Goal: Task Accomplishment & Management: Manage account settings

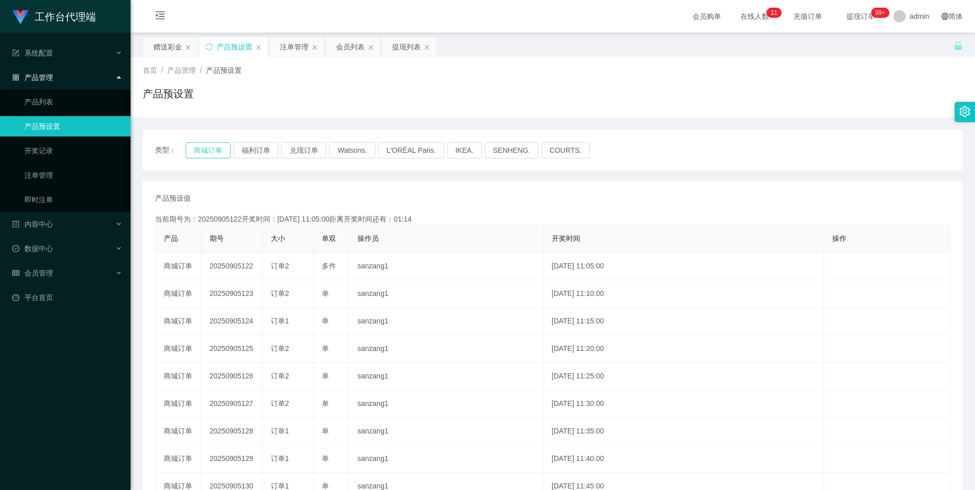
click at [204, 156] on button "商城订单" at bounding box center [208, 150] width 45 height 16
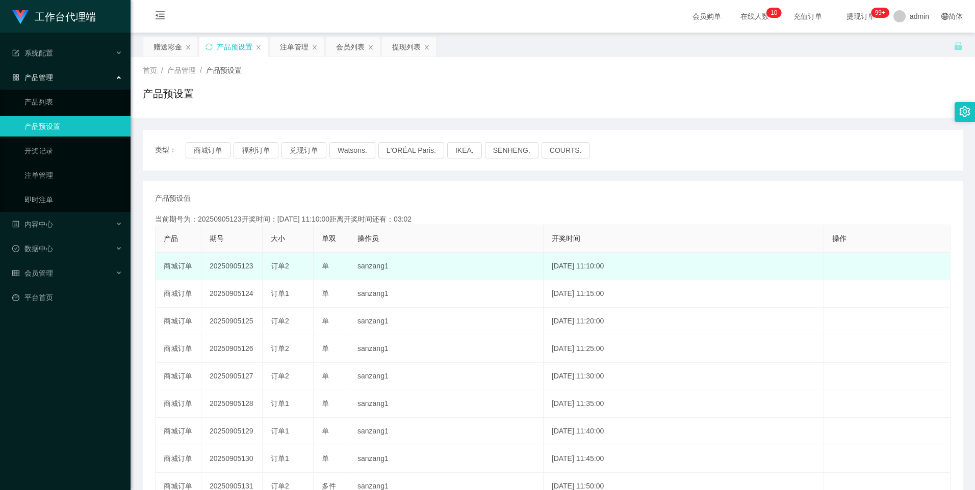
click at [234, 265] on td "20250905123" at bounding box center [231, 267] width 61 height 28
copy td "20250905123"
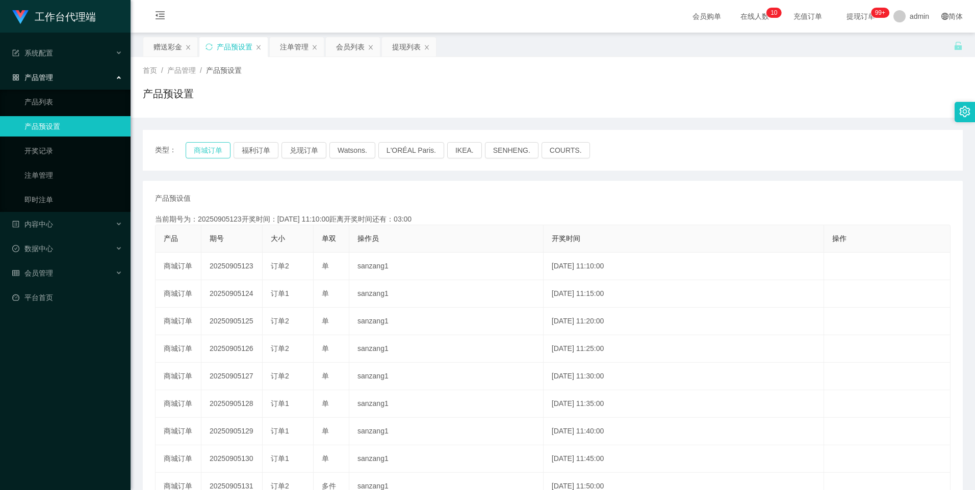
click at [198, 144] on button "商城订单" at bounding box center [208, 150] width 45 height 16
click at [289, 44] on div "注单管理" at bounding box center [294, 46] width 29 height 19
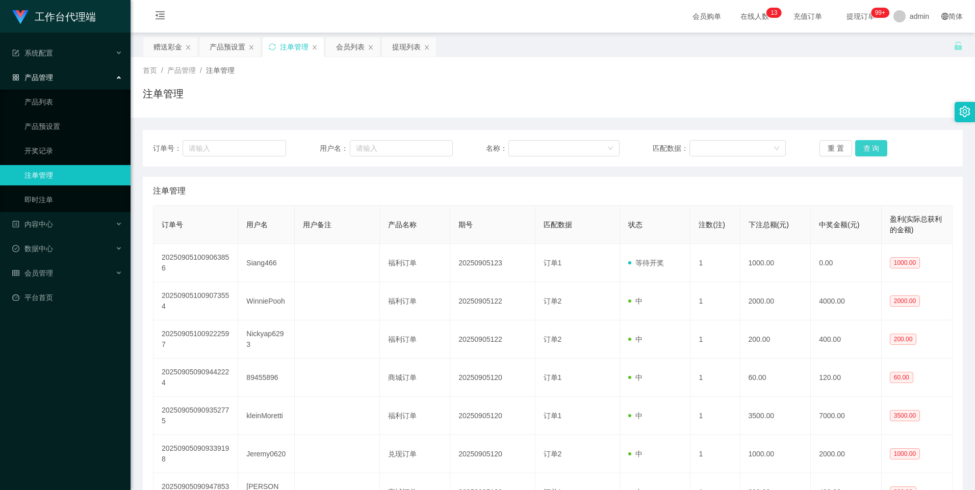
click at [871, 149] on button "查 询" at bounding box center [871, 148] width 33 height 16
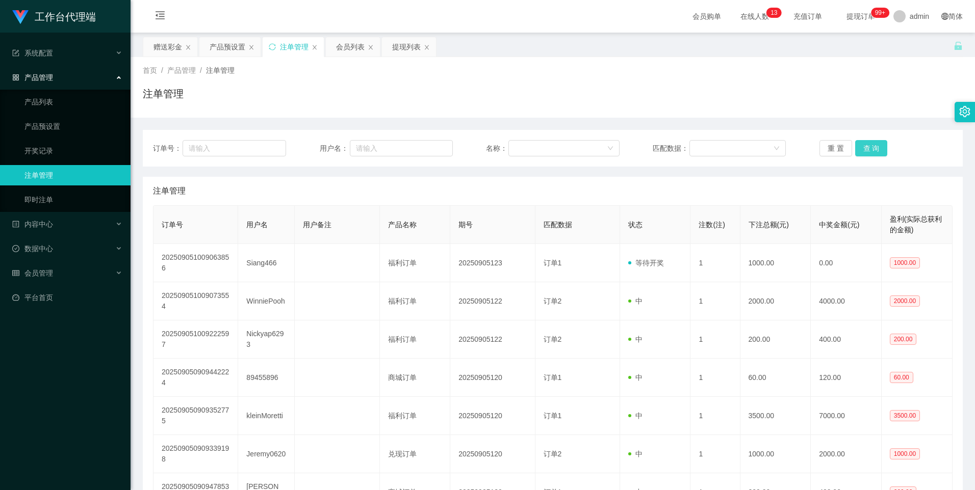
click at [871, 149] on button "查 询" at bounding box center [871, 148] width 33 height 16
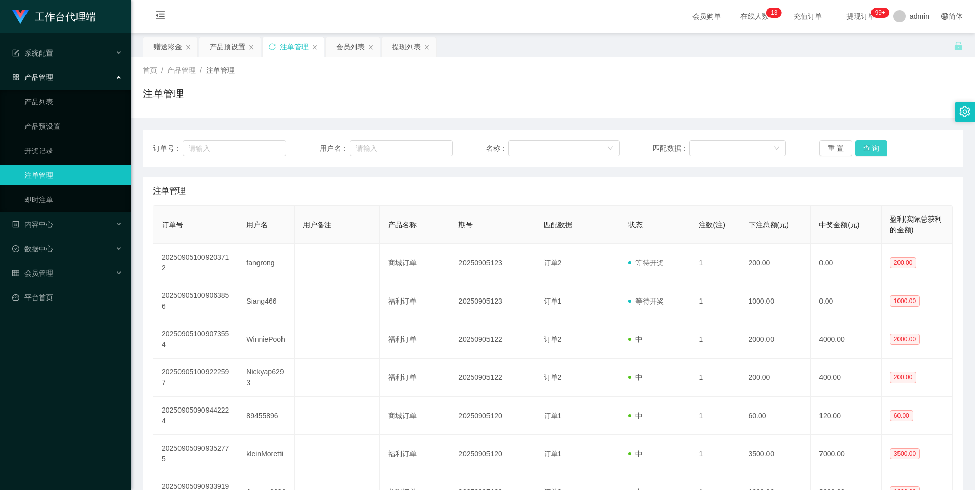
click at [871, 149] on button "查 询" at bounding box center [871, 148] width 33 height 16
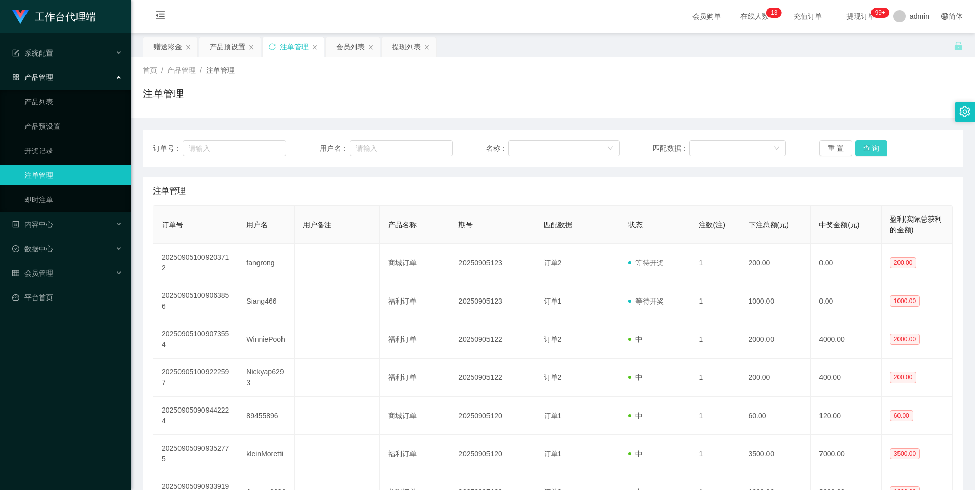
click at [871, 149] on button "查 询" at bounding box center [871, 148] width 33 height 16
drag, startPoint x: 360, startPoint y: 44, endPoint x: 355, endPoint y: 49, distance: 7.2
click at [360, 44] on div "会员列表" at bounding box center [350, 46] width 29 height 19
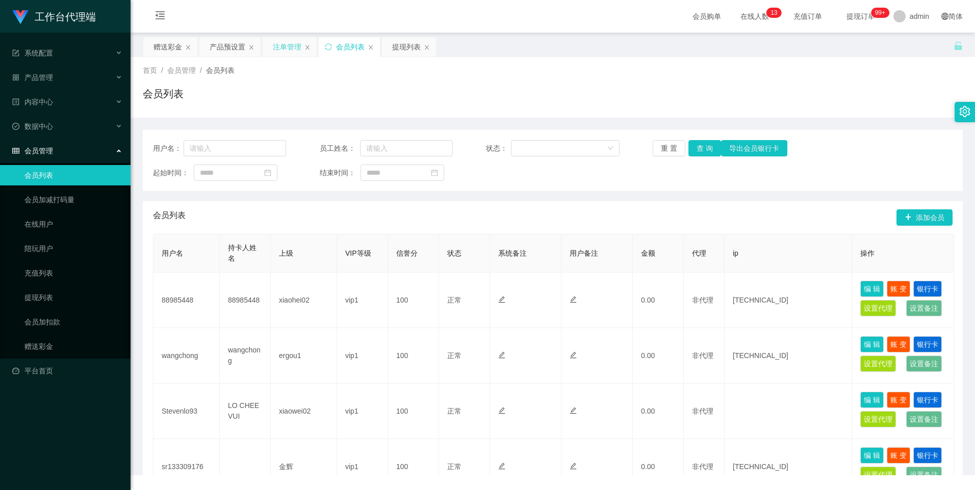
click at [289, 44] on div "注单管理" at bounding box center [287, 46] width 29 height 19
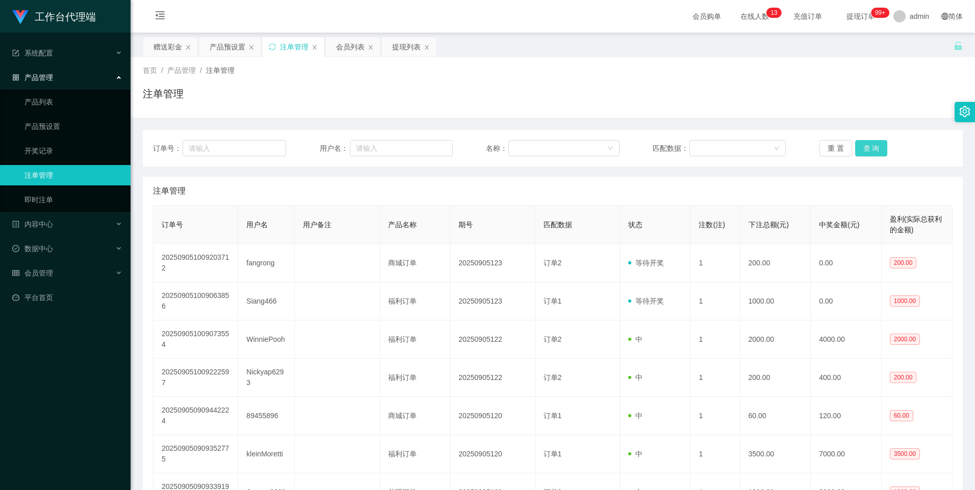
click at [868, 147] on button "查 询" at bounding box center [871, 148] width 33 height 16
click at [876, 144] on button "查 询" at bounding box center [871, 148] width 33 height 16
drag, startPoint x: 222, startPoint y: 45, endPoint x: 223, endPoint y: 50, distance: 5.2
click at [222, 45] on div "产品预设置" at bounding box center [228, 46] width 36 height 19
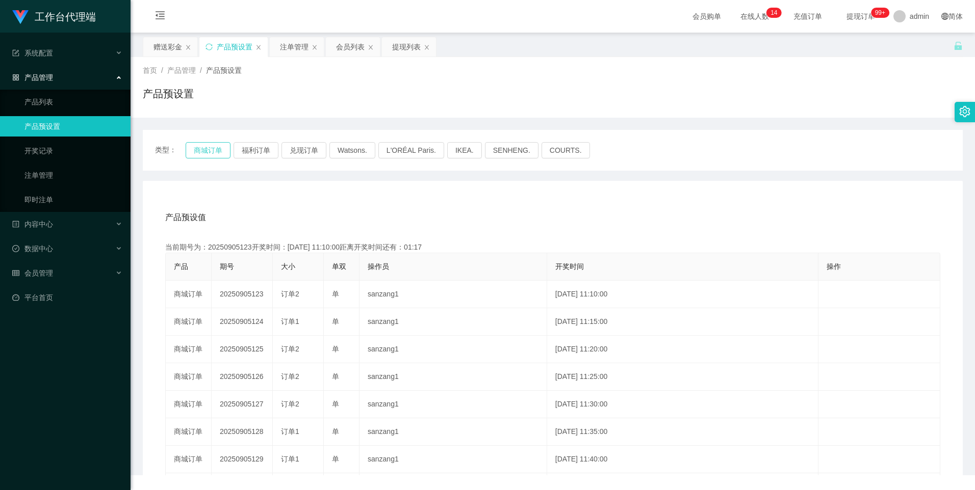
click at [211, 151] on button "商城订单" at bounding box center [208, 150] width 45 height 16
click at [213, 152] on button "商城订单" at bounding box center [208, 150] width 45 height 16
click at [162, 45] on div "赠送彩金" at bounding box center [167, 46] width 29 height 19
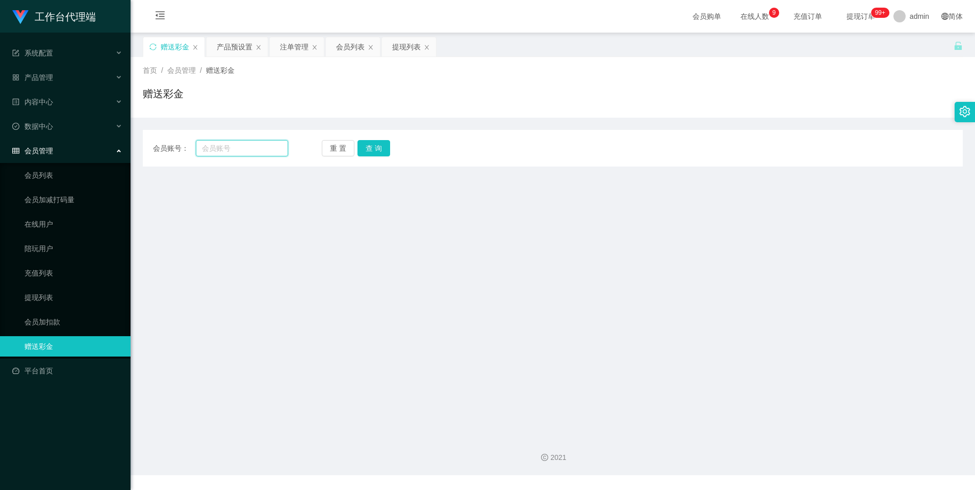
click at [249, 148] on input "text" at bounding box center [242, 148] width 92 height 16
paste input "fangrong"
type input "fangrong"
click at [371, 156] on button "查 询" at bounding box center [373, 148] width 33 height 16
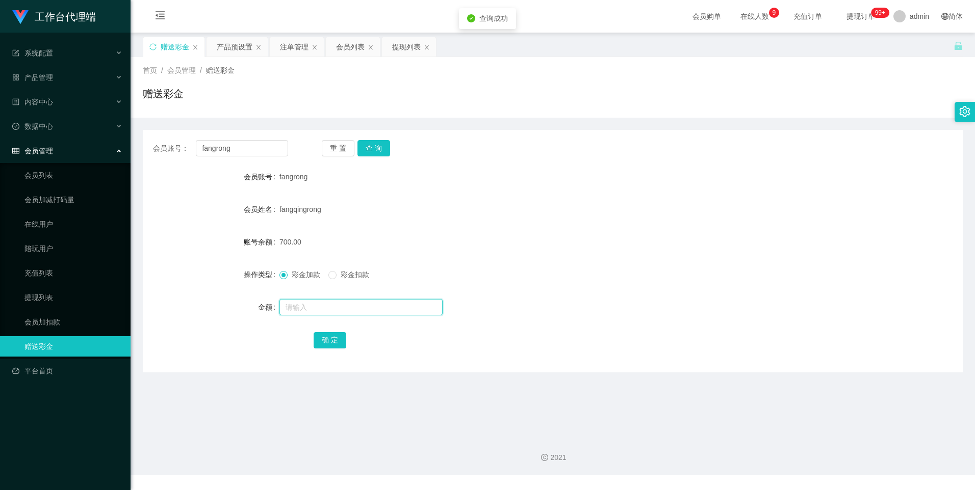
click at [299, 307] on input "text" at bounding box center [360, 307] width 163 height 16
type input "2000"
click at [330, 341] on button "确 定" at bounding box center [330, 340] width 33 height 16
click at [234, 46] on div "产品预设置" at bounding box center [235, 46] width 36 height 19
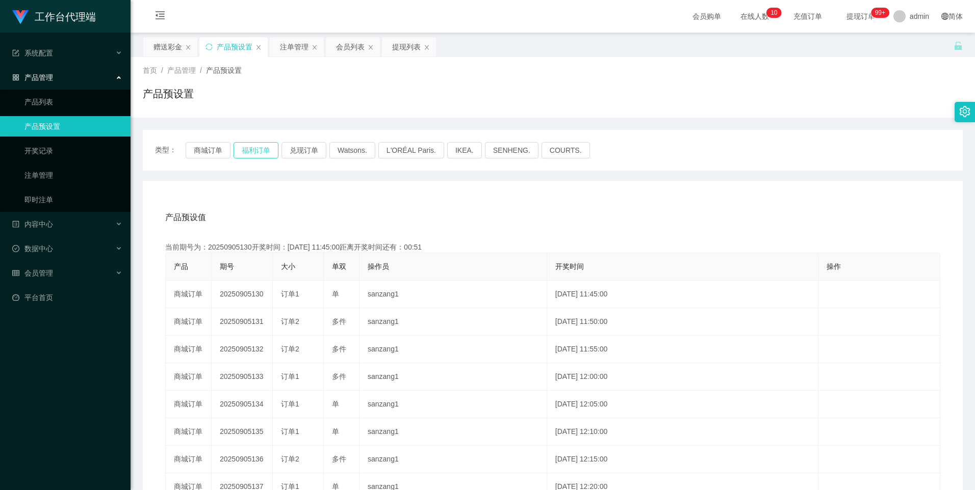
click at [254, 152] on button "福利订单" at bounding box center [256, 150] width 45 height 16
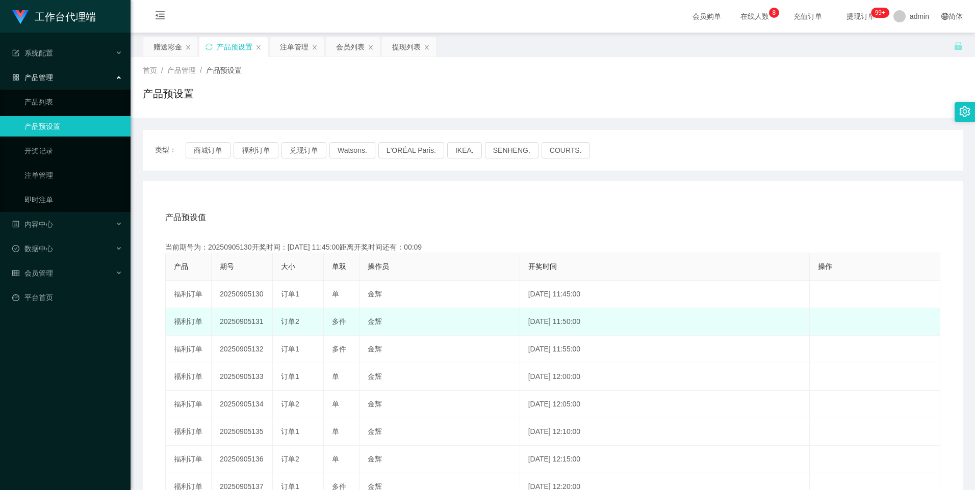
click at [237, 319] on td "20250905131" at bounding box center [242, 322] width 61 height 28
copy td "20250905131"
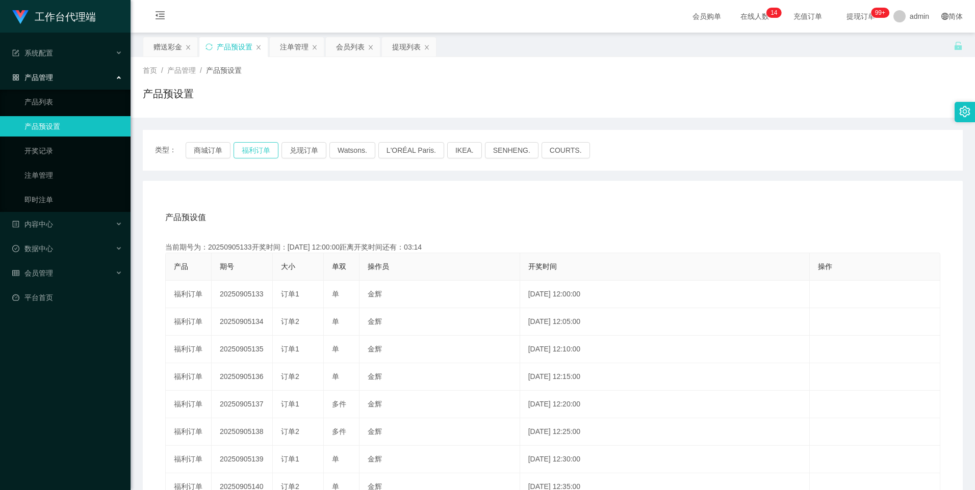
click at [259, 151] on button "福利订单" at bounding box center [256, 150] width 45 height 16
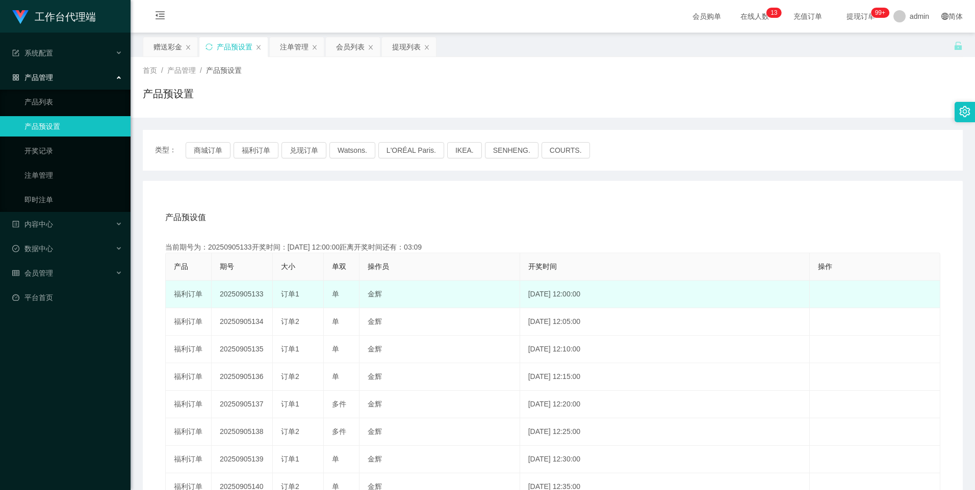
click at [248, 294] on td "20250905133" at bounding box center [242, 295] width 61 height 28
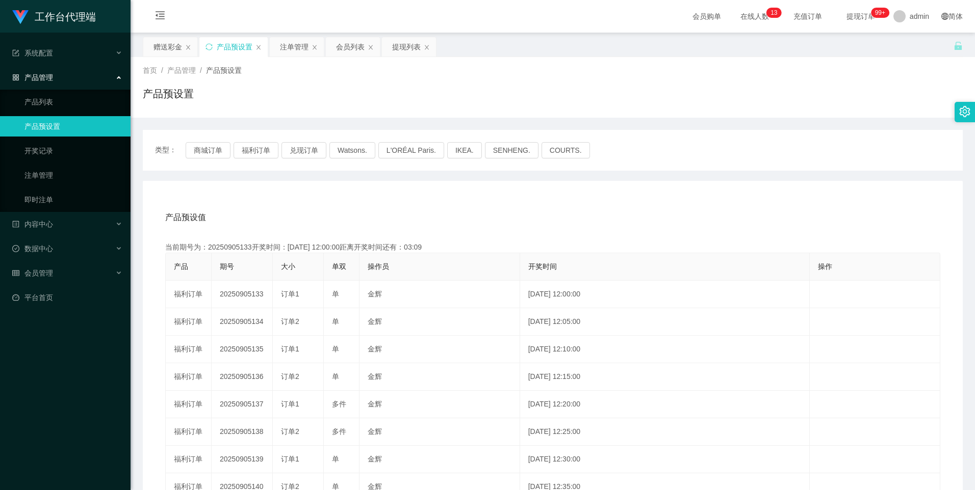
copy td "20250905133"
click at [252, 146] on button "福利订单" at bounding box center [256, 150] width 45 height 16
click at [287, 49] on div "注单管理" at bounding box center [294, 46] width 29 height 19
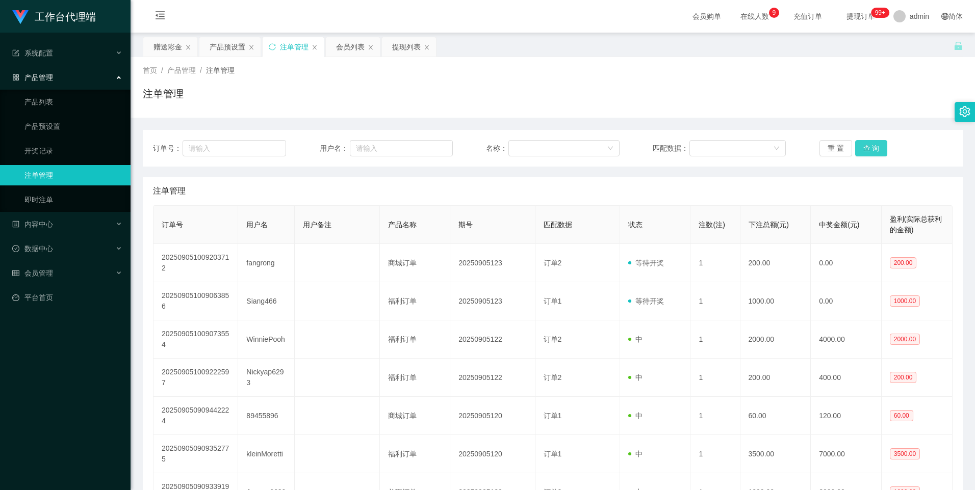
click at [863, 149] on button "查 询" at bounding box center [871, 148] width 33 height 16
click at [383, 147] on input "text" at bounding box center [401, 148] width 103 height 16
paste input "[PERSON_NAME]"
click at [372, 148] on input "[PERSON_NAME]" at bounding box center [401, 148] width 103 height 16
type input "Fangrong"
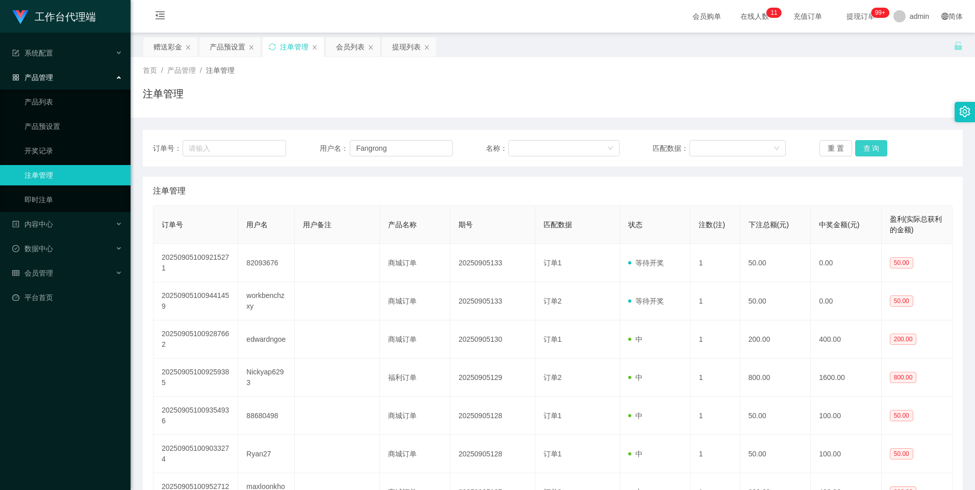
click at [868, 153] on button "查 询" at bounding box center [871, 148] width 33 height 16
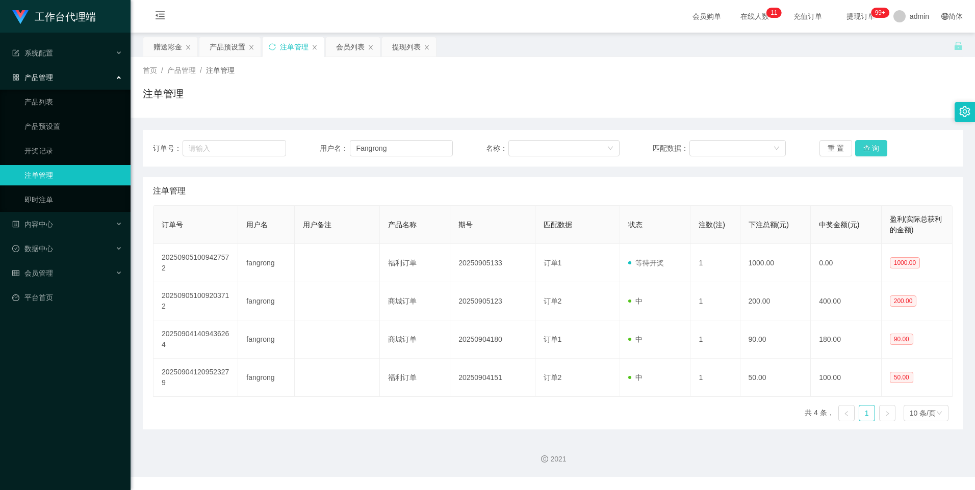
click at [862, 142] on button "查 询" at bounding box center [871, 148] width 33 height 16
click at [172, 48] on div "赠送彩金" at bounding box center [167, 46] width 29 height 19
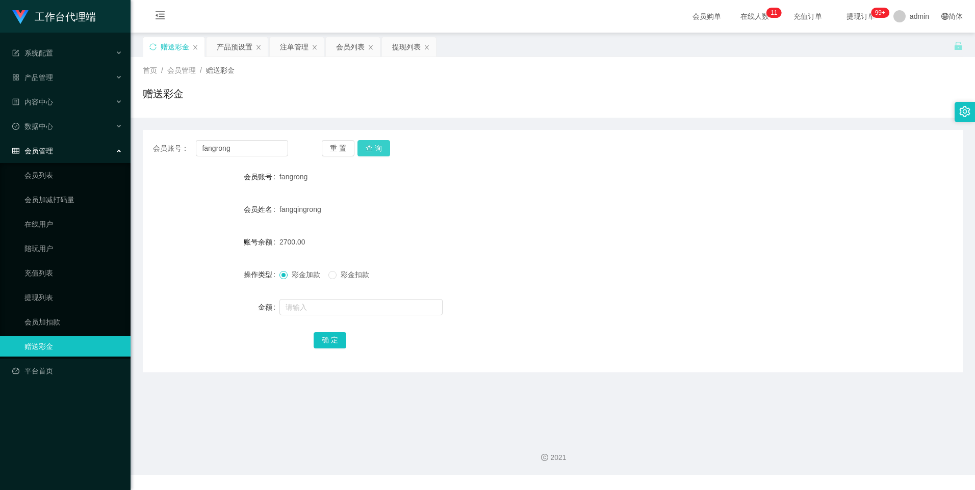
click at [374, 148] on button "查 询" at bounding box center [373, 148] width 33 height 16
click at [364, 154] on button "查 询" at bounding box center [373, 148] width 33 height 16
